Goal: Task Accomplishment & Management: Complete application form

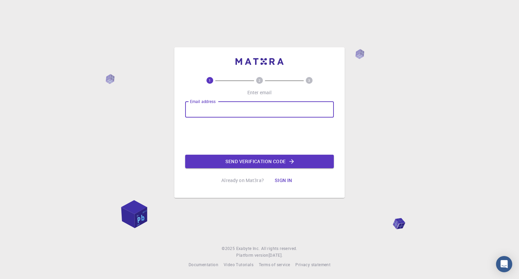
click at [234, 117] on input "Email address" at bounding box center [259, 109] width 149 height 16
type input "[EMAIL_ADDRESS][DOMAIN_NAME]"
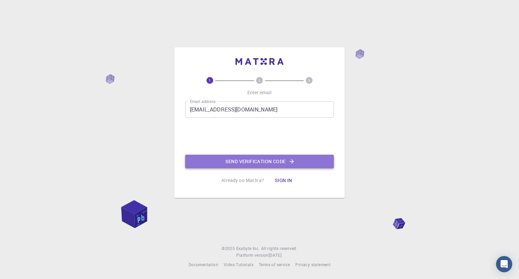
click at [245, 159] on button "Send verification code" at bounding box center [259, 162] width 149 height 14
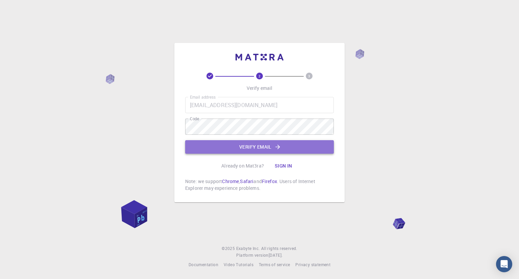
click at [226, 148] on button "Verify email" at bounding box center [259, 147] width 149 height 14
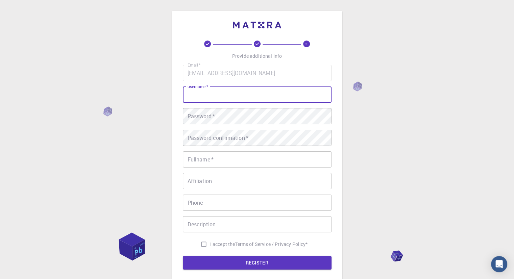
click at [198, 98] on input "username   *" at bounding box center [257, 94] width 149 height 16
type input "Afia"
click at [197, 113] on div "Password   * Password   *" at bounding box center [257, 116] width 149 height 16
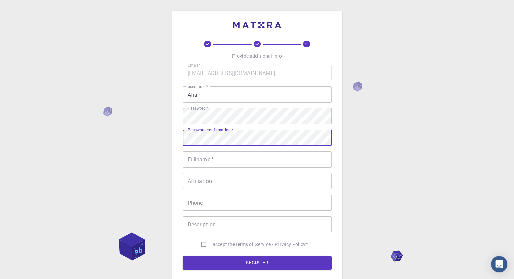
click at [219, 165] on input "Fullname   *" at bounding box center [257, 159] width 149 height 16
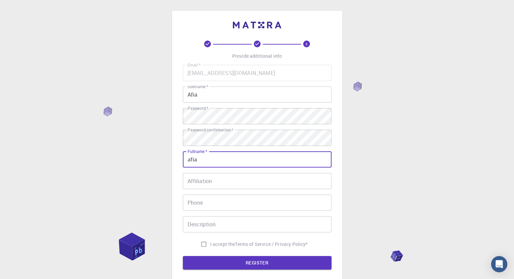
type input "afia"
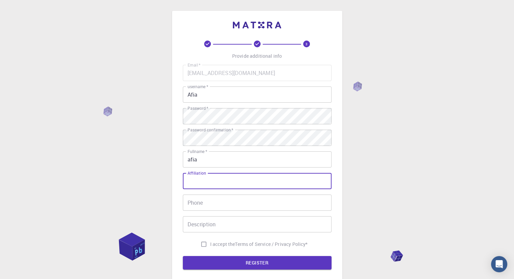
click at [217, 175] on input "Affiliation" at bounding box center [257, 181] width 149 height 16
type input "student"
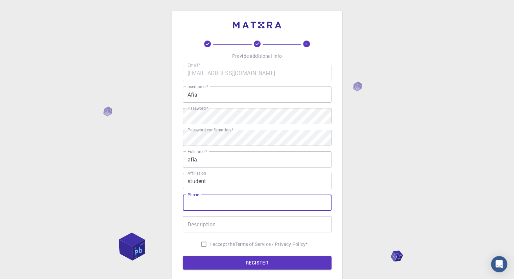
click at [212, 204] on input "Phone" at bounding box center [257, 203] width 149 height 16
type input "+923002715038"
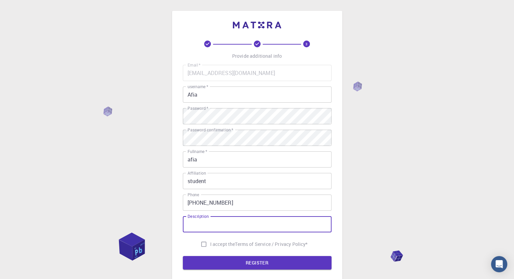
click at [213, 230] on input "Description" at bounding box center [257, 224] width 149 height 16
type input "--"
click at [205, 248] on input "I accept the Terms of Service / Privacy Policy *" at bounding box center [203, 244] width 13 height 13
checkbox input "true"
click at [224, 262] on button "REGISTER" at bounding box center [257, 263] width 149 height 14
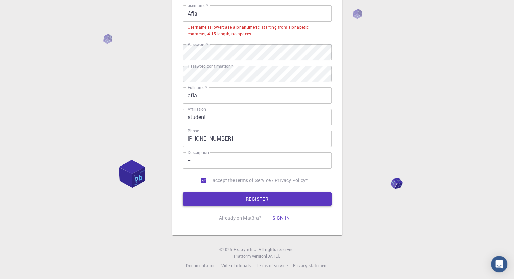
scroll to position [82, 0]
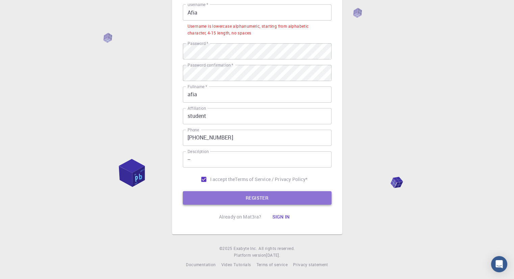
click at [238, 199] on button "REGISTER" at bounding box center [257, 198] width 149 height 14
click at [265, 200] on button "REGISTER" at bounding box center [257, 198] width 149 height 14
click at [262, 196] on button "REGISTER" at bounding box center [257, 198] width 149 height 14
click at [249, 198] on button "REGISTER" at bounding box center [257, 198] width 149 height 14
click at [262, 199] on button "REGISTER" at bounding box center [257, 198] width 149 height 14
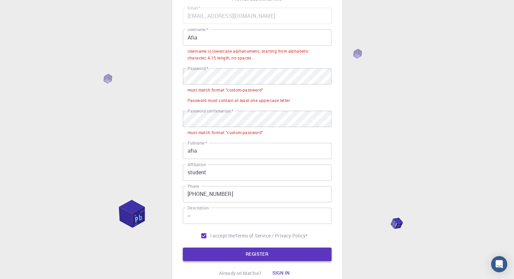
scroll to position [56, 0]
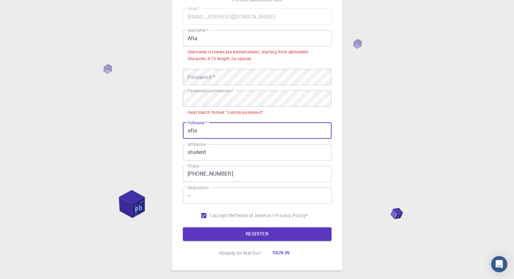
click at [219, 127] on input "afia" at bounding box center [257, 131] width 149 height 16
type input "a"
click at [218, 108] on li "must match format "custom-password"" at bounding box center [257, 112] width 149 height 10
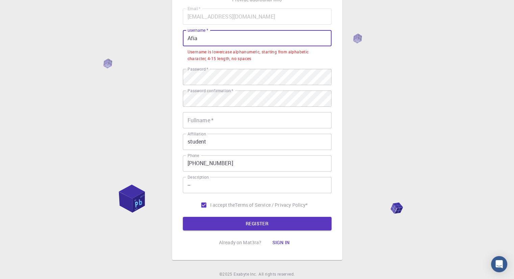
click at [199, 37] on input "Afia" at bounding box center [257, 38] width 149 height 16
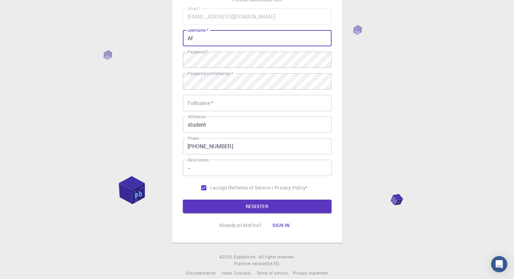
type input "A"
type input "afia"
click at [292, 207] on button "REGISTER" at bounding box center [257, 207] width 149 height 14
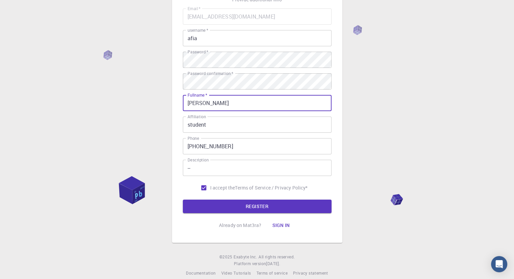
type input "Afia Abdullah"
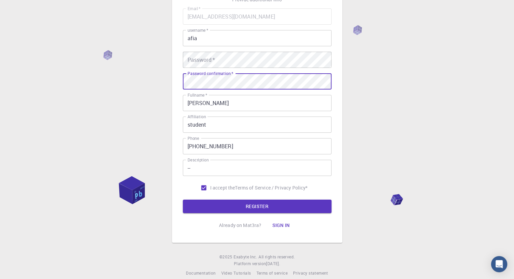
click at [201, 56] on div "Password   * Password   *" at bounding box center [257, 60] width 149 height 16
click at [190, 77] on div "Password confirmation   * Password confirmation   *" at bounding box center [257, 81] width 149 height 16
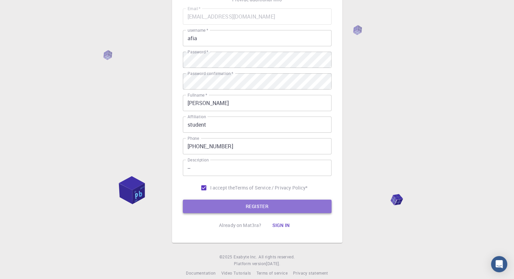
click at [247, 206] on button "REGISTER" at bounding box center [257, 207] width 149 height 14
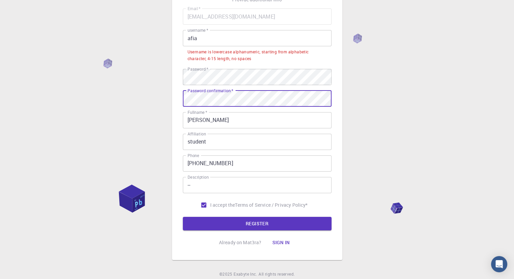
click at [201, 35] on input "afia" at bounding box center [257, 38] width 149 height 16
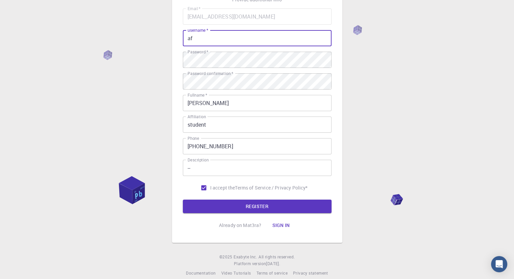
type input "a"
type input "afia"
click at [300, 205] on button "REGISTER" at bounding box center [257, 207] width 149 height 14
